Goal: Navigation & Orientation: Find specific page/section

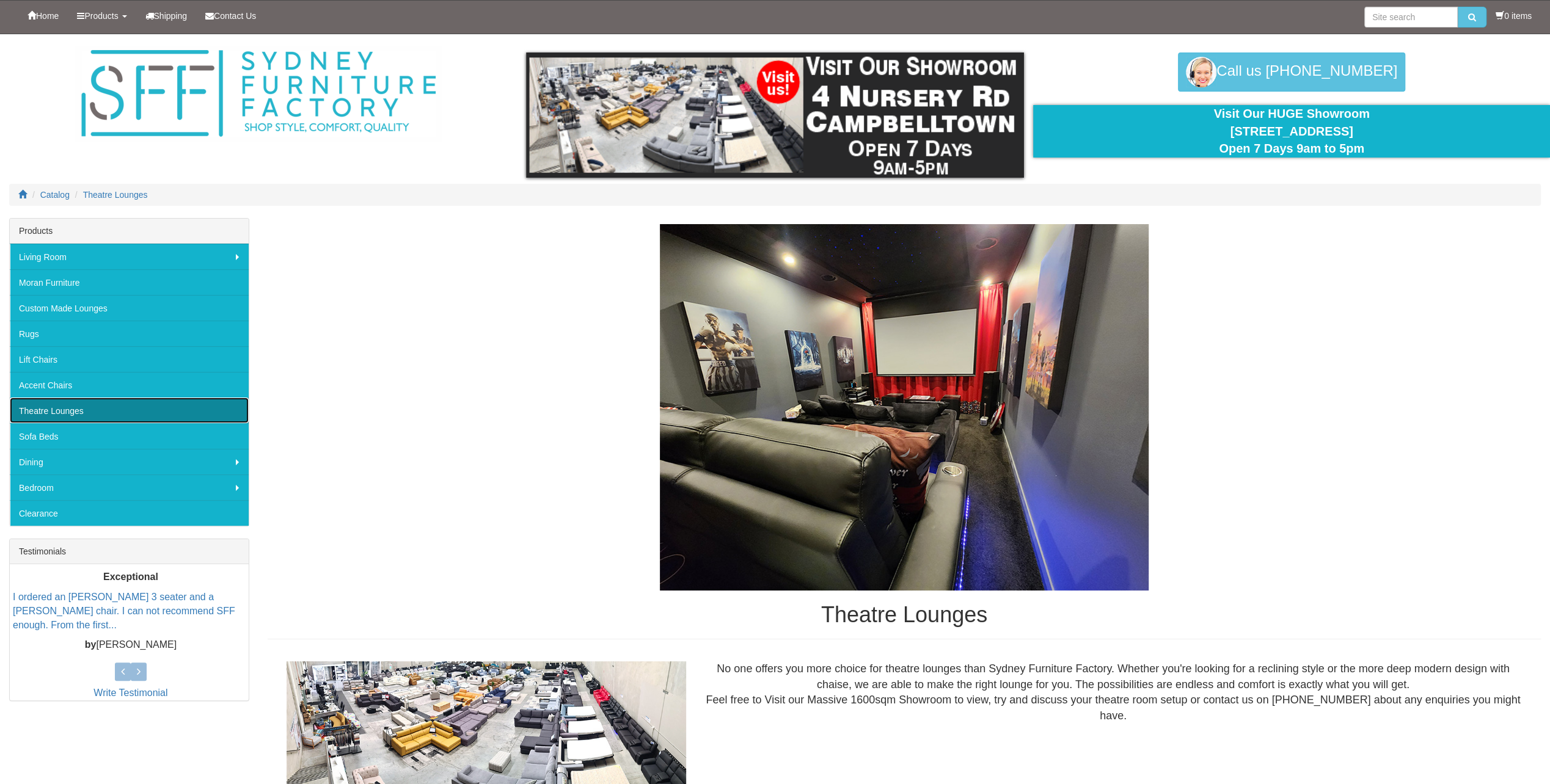
click at [61, 410] on link "Theatre Lounges" at bounding box center [129, 410] width 239 height 26
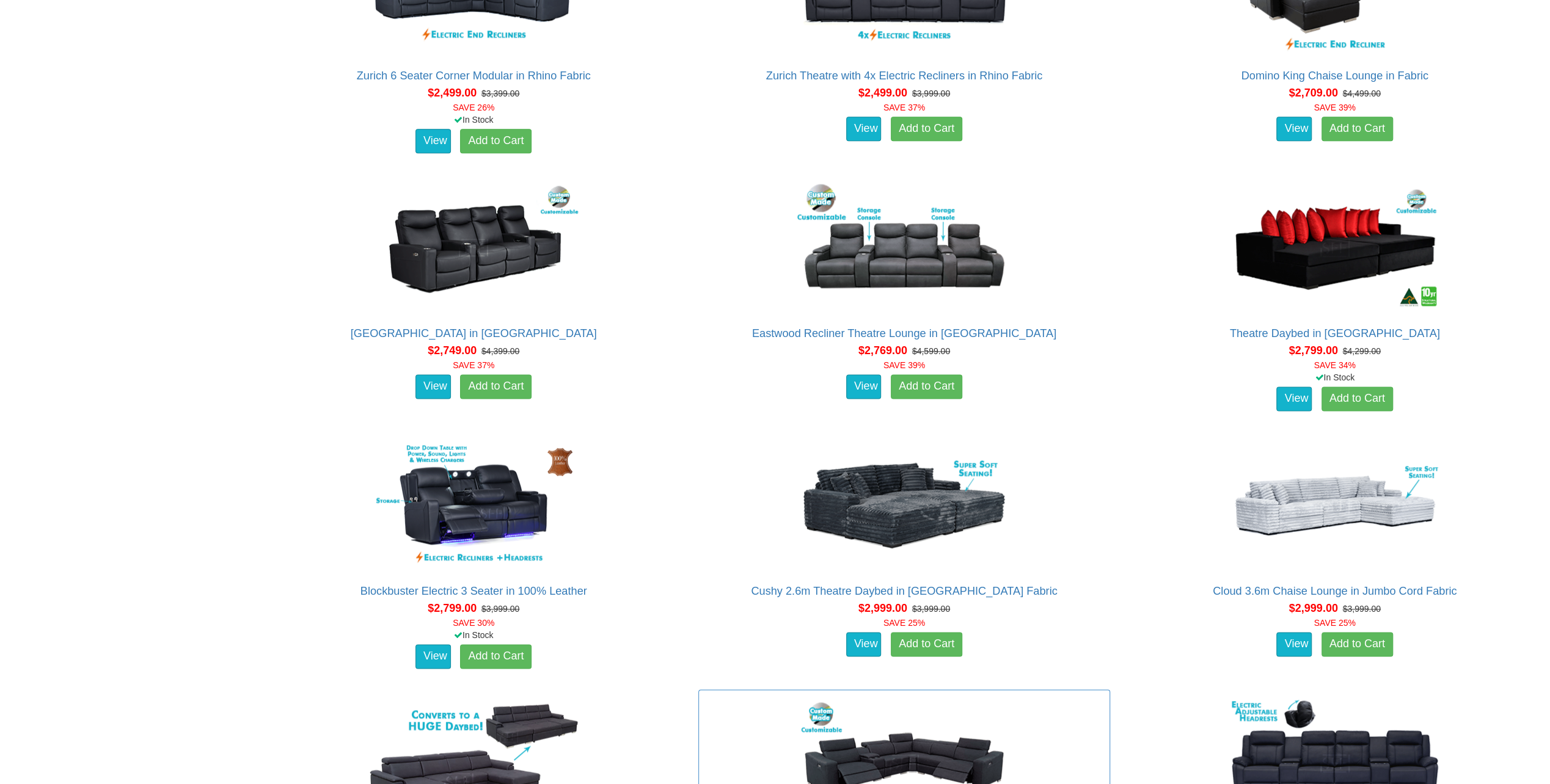
scroll to position [1893, 0]
